Goal: Task Accomplishment & Management: Manage account settings

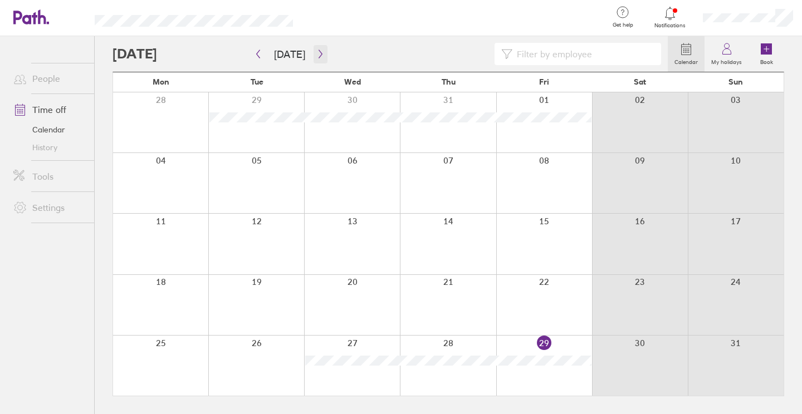
click at [316, 54] on icon "button" at bounding box center [320, 54] width 8 height 9
click at [354, 119] on div at bounding box center [352, 122] width 96 height 60
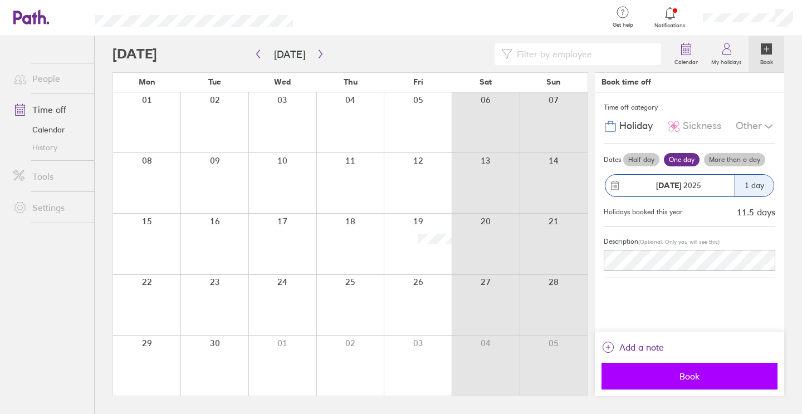
click at [674, 380] on span "Book" at bounding box center [689, 376] width 160 height 10
